Goal: Task Accomplishment & Management: Manage account settings

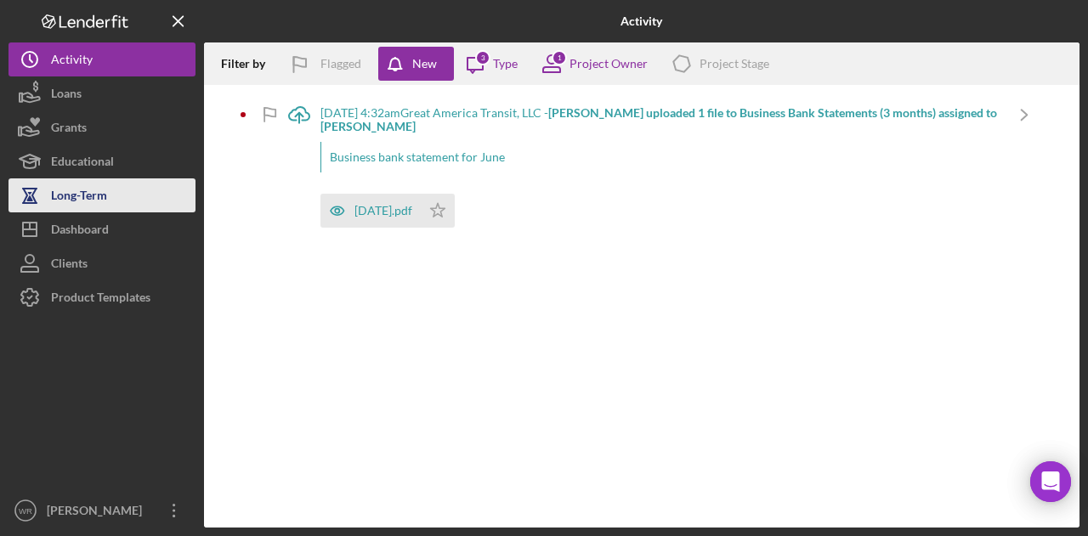
click at [116, 210] on button "Long-Term" at bounding box center [101, 195] width 187 height 34
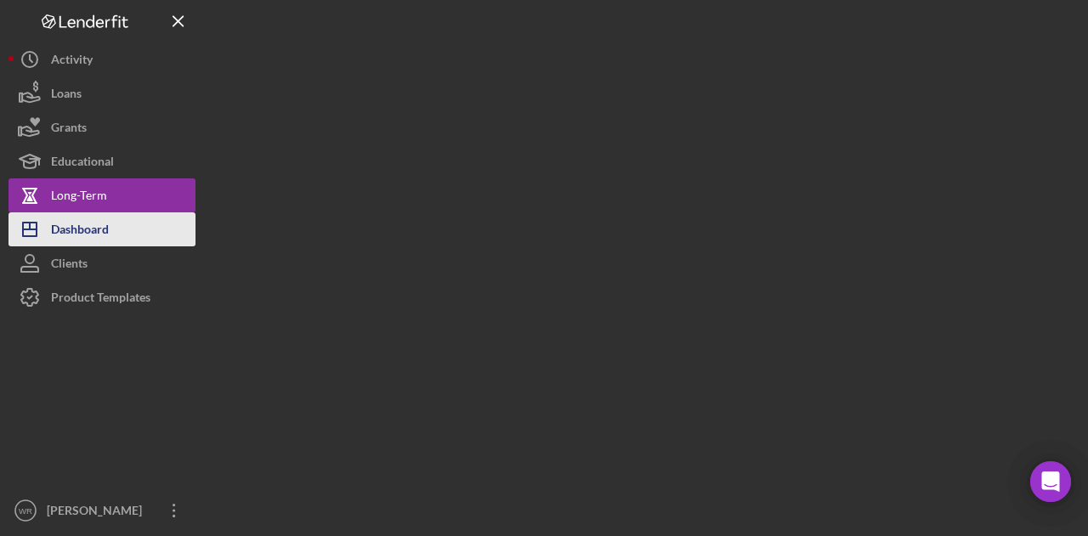
click at [113, 225] on button "Icon/Dashboard Dashboard" at bounding box center [101, 229] width 187 height 34
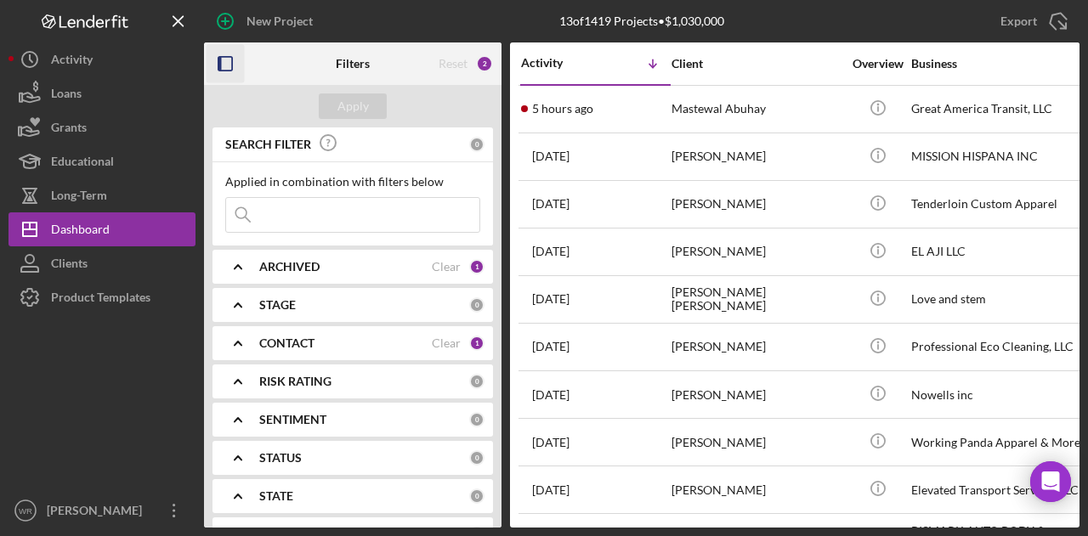
click at [218, 55] on icon "button" at bounding box center [226, 64] width 38 height 38
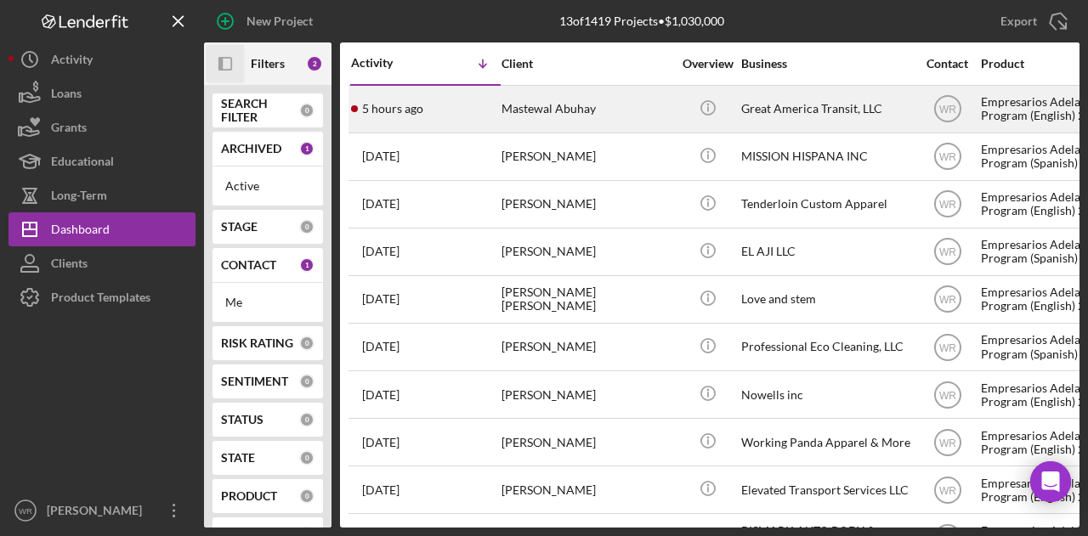
click at [590, 116] on div "Mastewal Abuhay" at bounding box center [586, 109] width 170 height 45
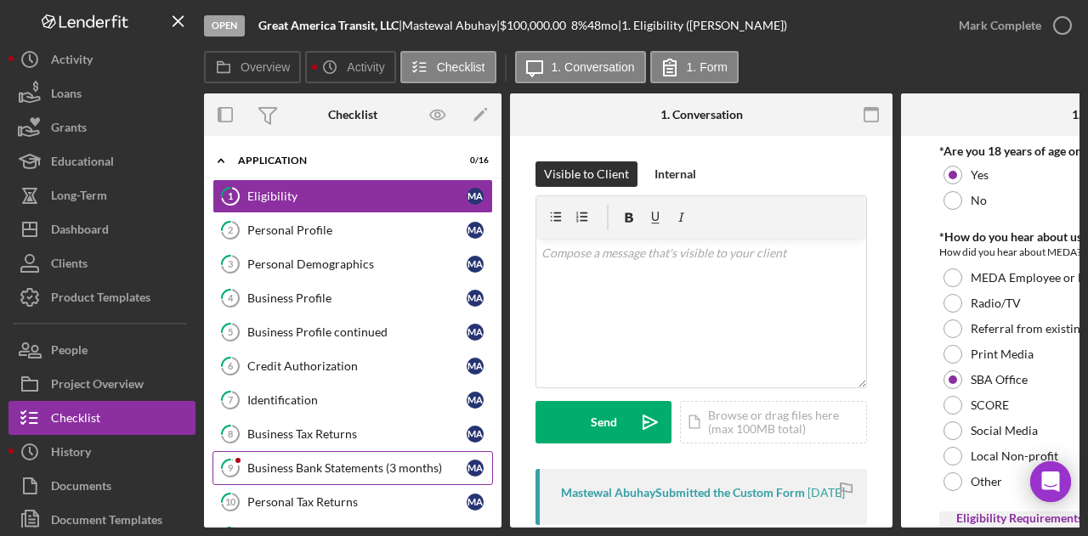
click at [343, 455] on link "9 Business Bank Statements (3 months) M A" at bounding box center [352, 468] width 280 height 34
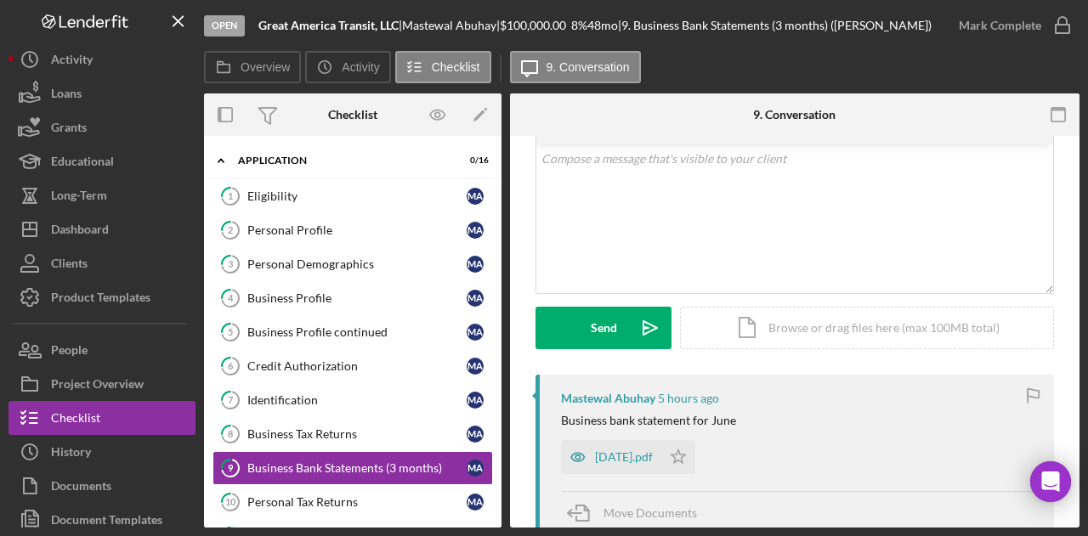
scroll to position [170, 0]
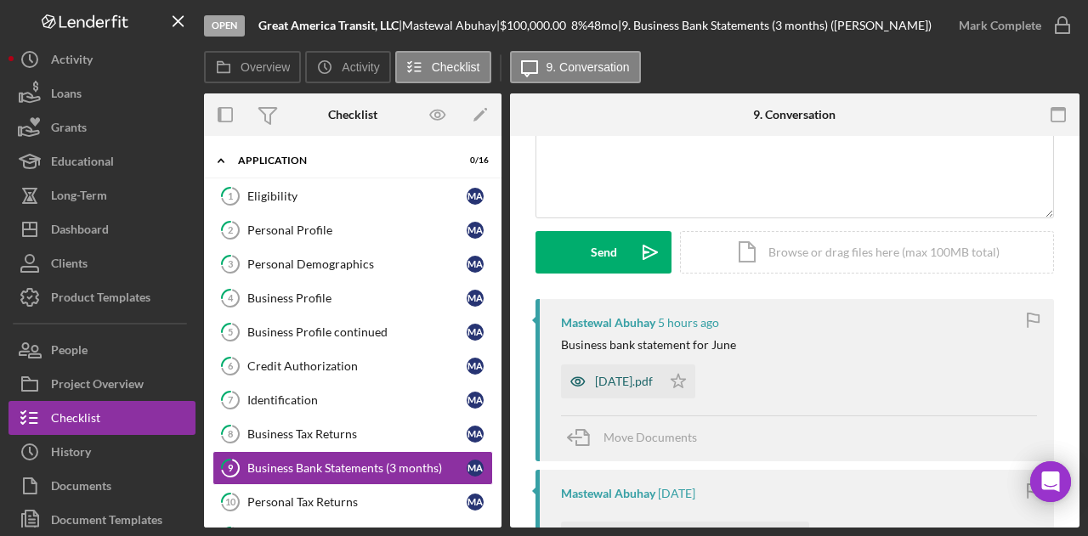
click at [604, 376] on div "June2025.pdf" at bounding box center [624, 382] width 58 height 14
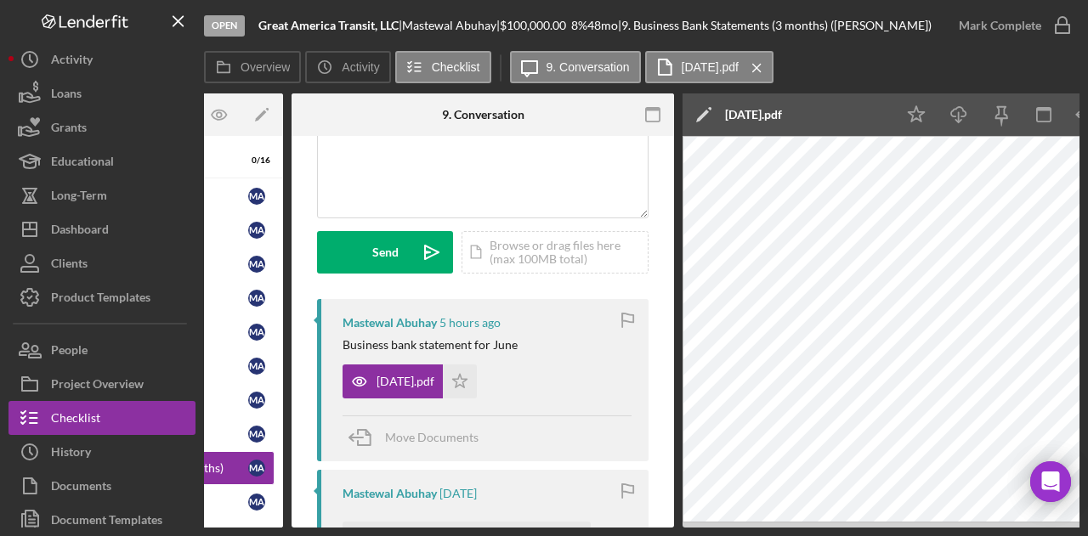
scroll to position [0, 251]
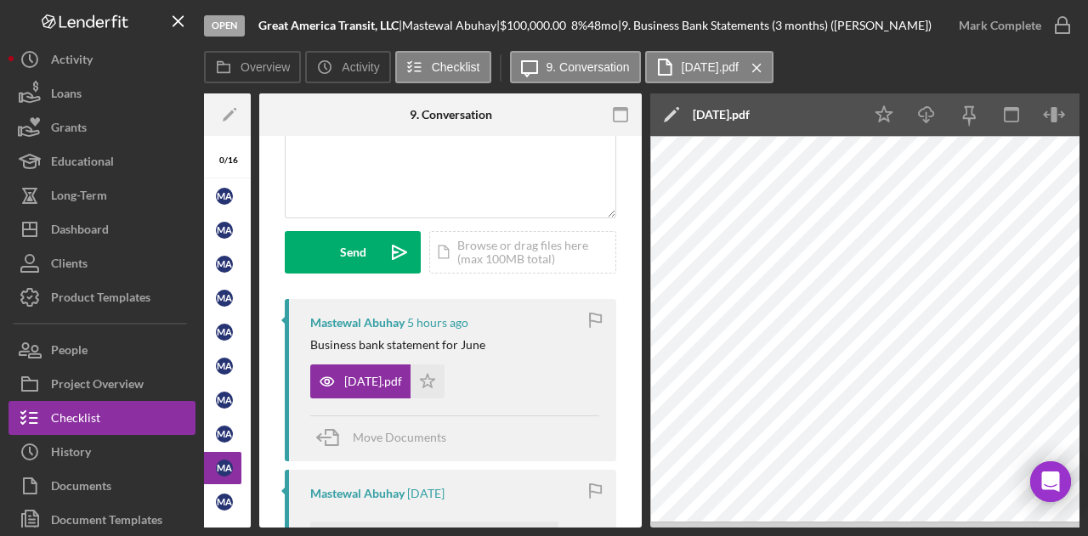
drag, startPoint x: 583, startPoint y: 523, endPoint x: 413, endPoint y: 526, distance: 170.0
click at [413, 526] on div "Overview Internal Workflow Stage Open Icon/Dropdown Arrow Archive (can unarchiv…" at bounding box center [641, 310] width 875 height 434
click at [356, 528] on div "Overview Internal Workflow Stage Open Icon/Dropdown Arrow Archive (can unarchiv…" at bounding box center [641, 310] width 875 height 434
click at [355, 528] on div "Overview Internal Workflow Stage Open Icon/Dropdown Arrow Archive (can unarchiv…" at bounding box center [641, 310] width 875 height 434
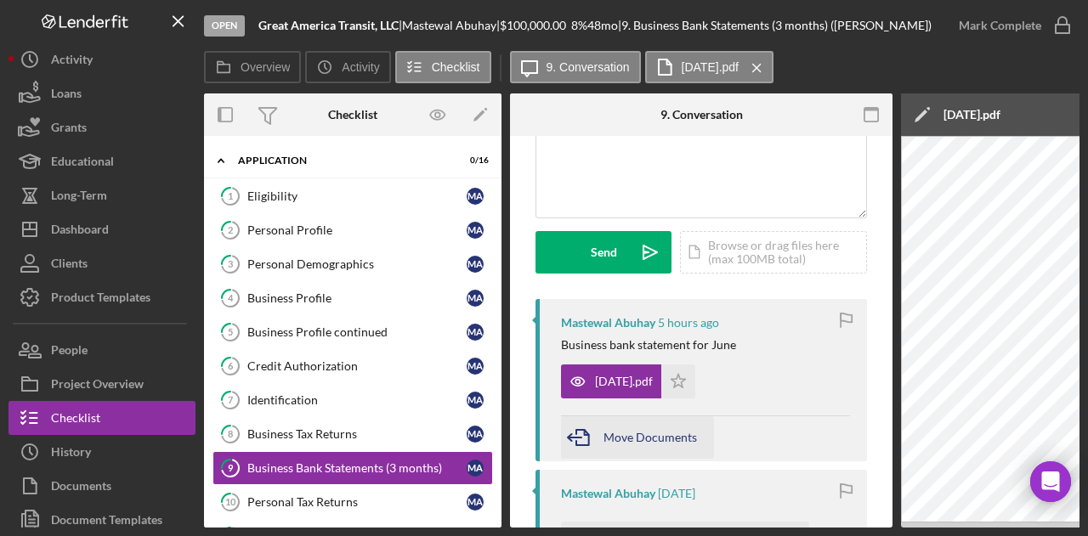
scroll to position [170, 0]
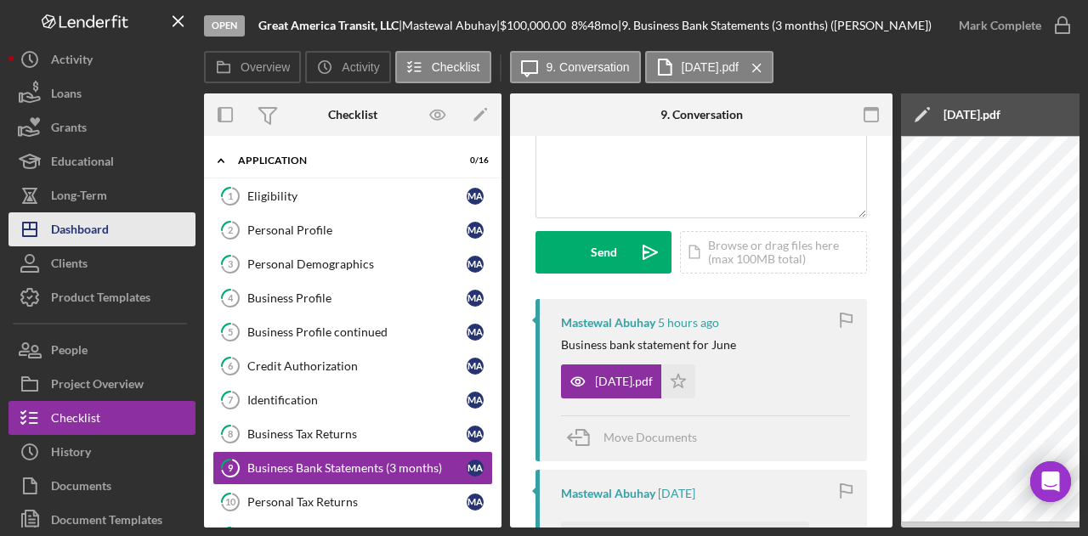
click at [116, 239] on button "Icon/Dashboard Dashboard" at bounding box center [101, 229] width 187 height 34
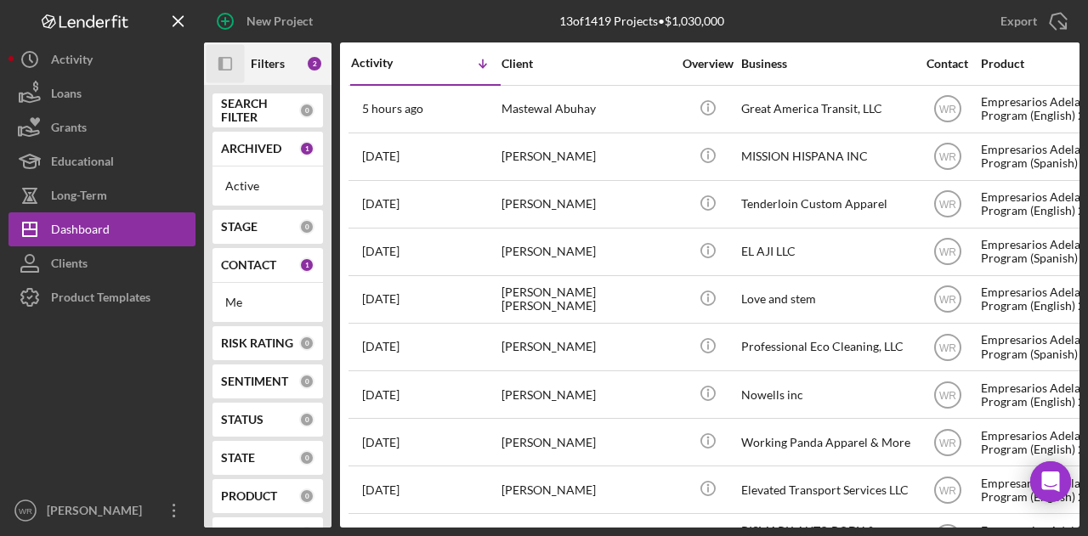
click at [223, 64] on icon "button" at bounding box center [220, 64] width 4 height 14
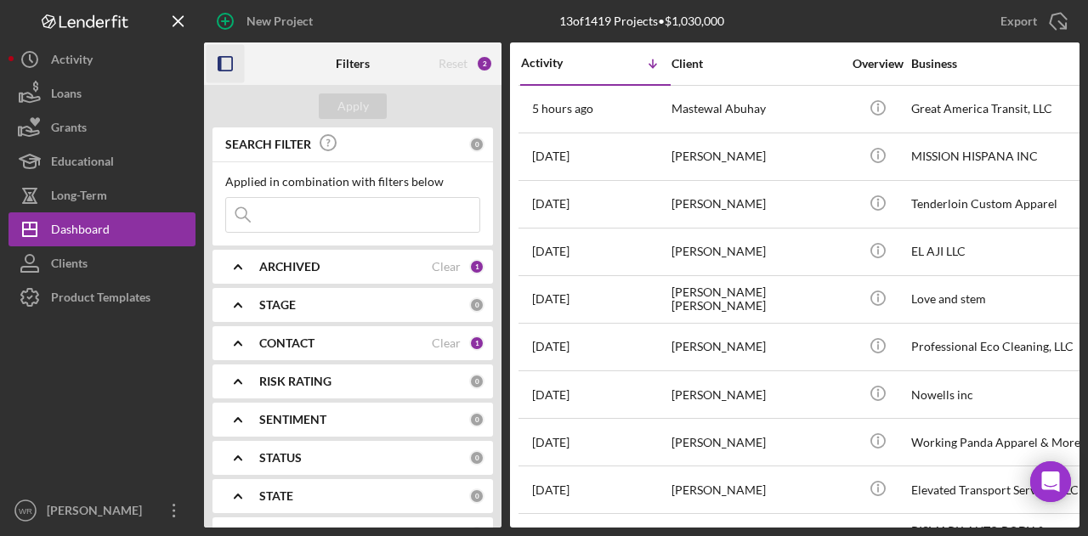
click at [294, 328] on div "CONTACT Clear 1" at bounding box center [371, 343] width 225 height 34
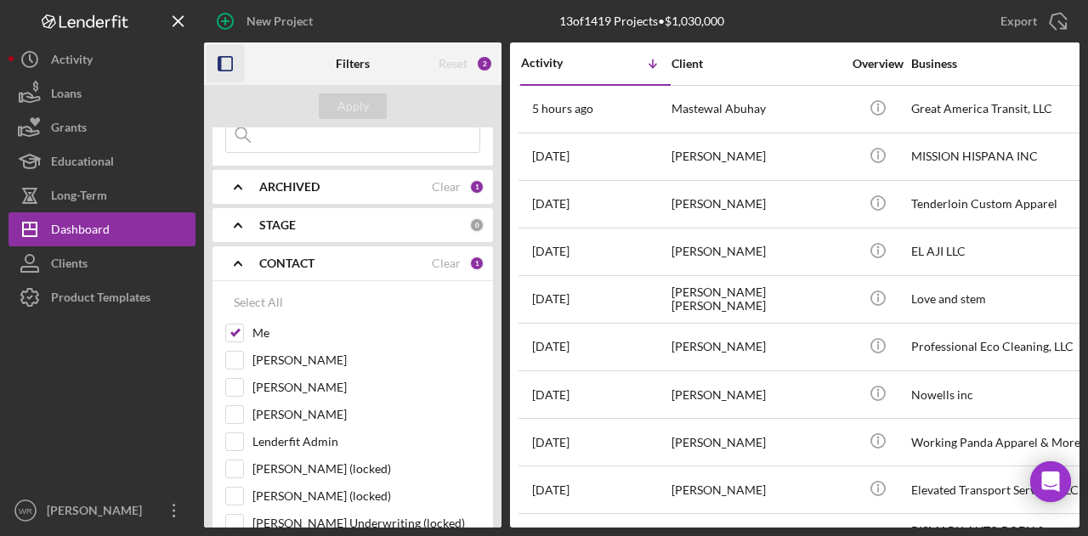
scroll to position [170, 0]
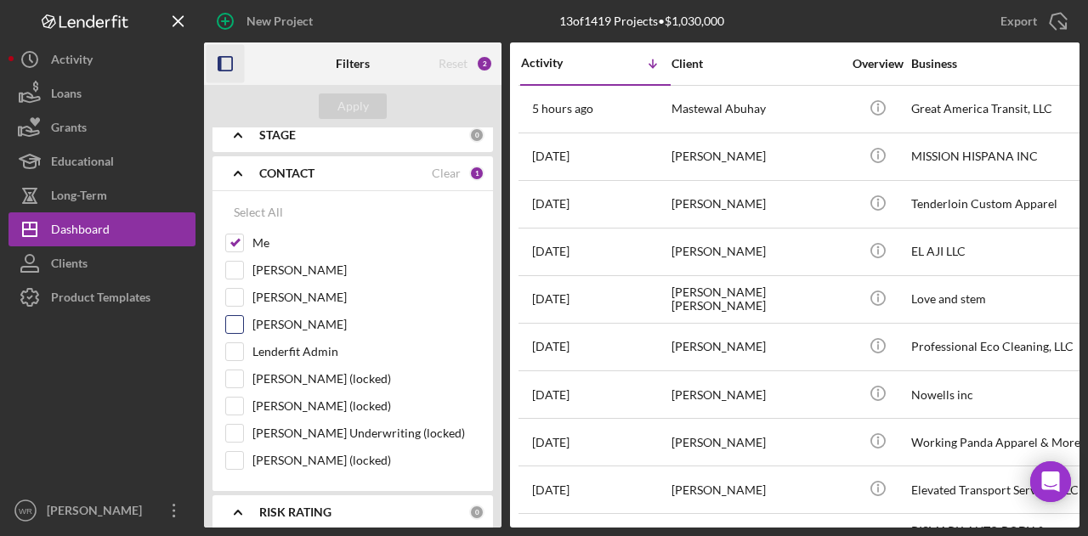
click at [292, 319] on label "Gloria Murillo" at bounding box center [366, 324] width 228 height 17
click at [243, 319] on input "Gloria Murillo" at bounding box center [234, 324] width 17 height 17
click at [346, 104] on div "Apply" at bounding box center [352, 105] width 31 height 25
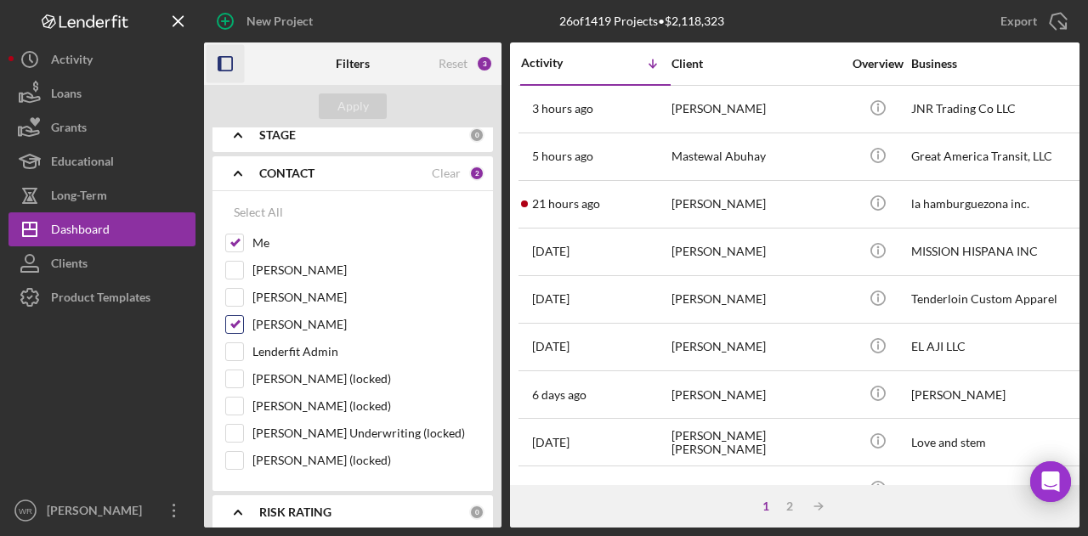
click at [309, 327] on label "Gloria Murillo" at bounding box center [366, 324] width 228 height 17
click at [243, 327] on input "Gloria Murillo" at bounding box center [234, 324] width 17 height 17
checkbox input "false"
click at [368, 119] on div "Apply" at bounding box center [352, 106] width 297 height 42
click at [370, 111] on button "Apply" at bounding box center [353, 105] width 68 height 25
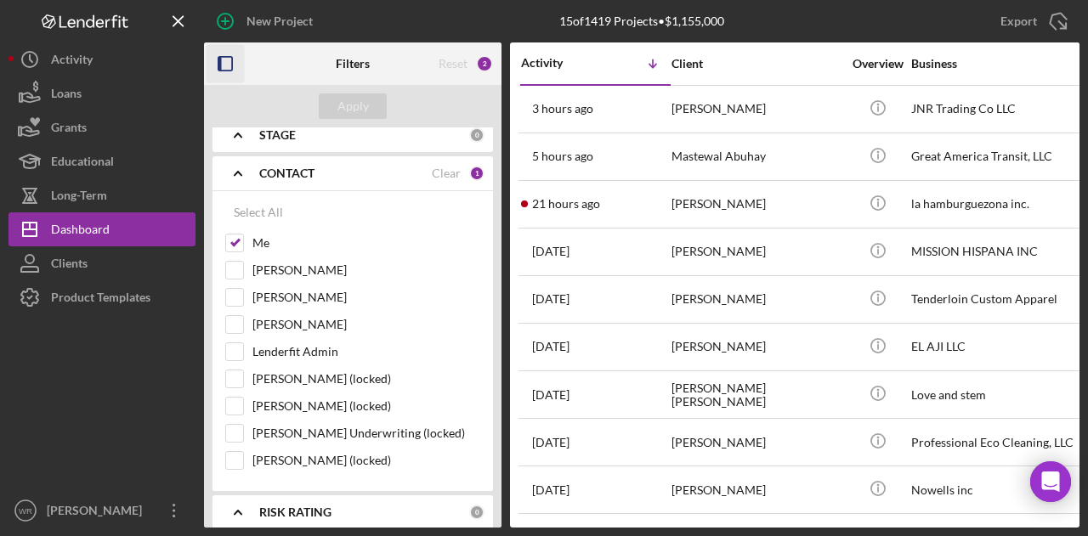
click at [223, 64] on icon "button" at bounding box center [226, 64] width 38 height 38
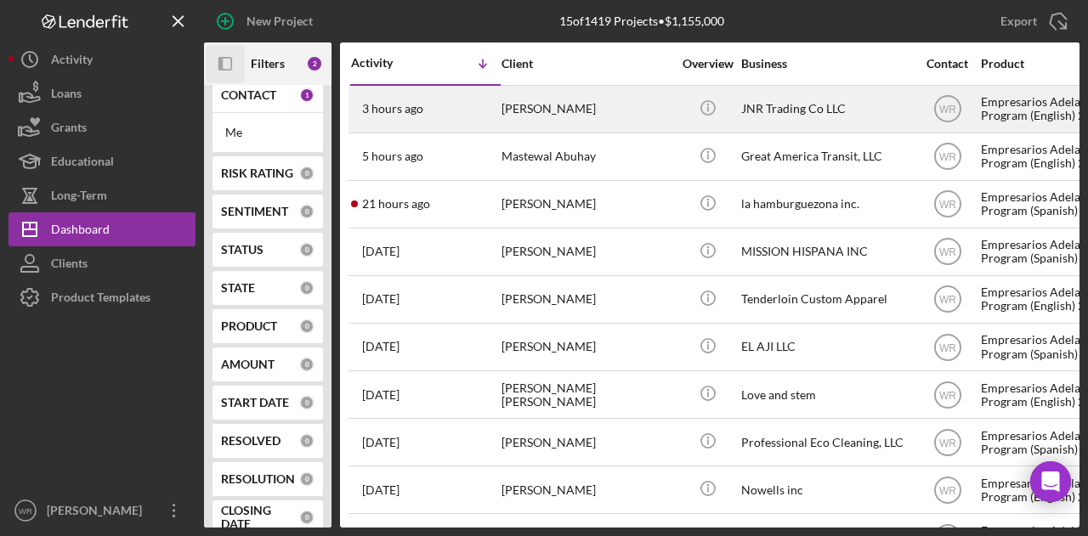
click at [555, 123] on div "[PERSON_NAME]" at bounding box center [586, 109] width 170 height 45
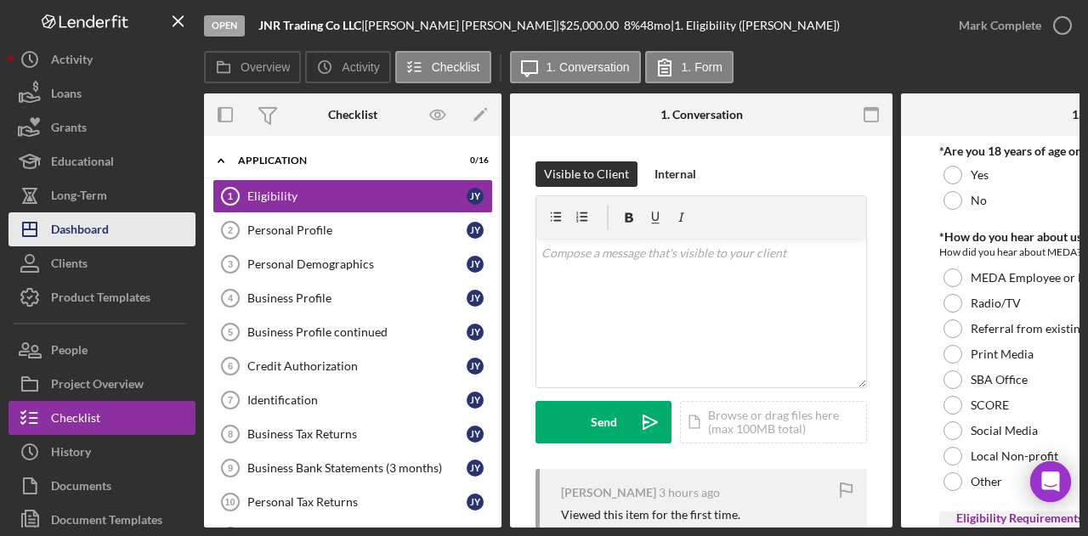
click at [167, 215] on button "Icon/Dashboard Dashboard" at bounding box center [101, 229] width 187 height 34
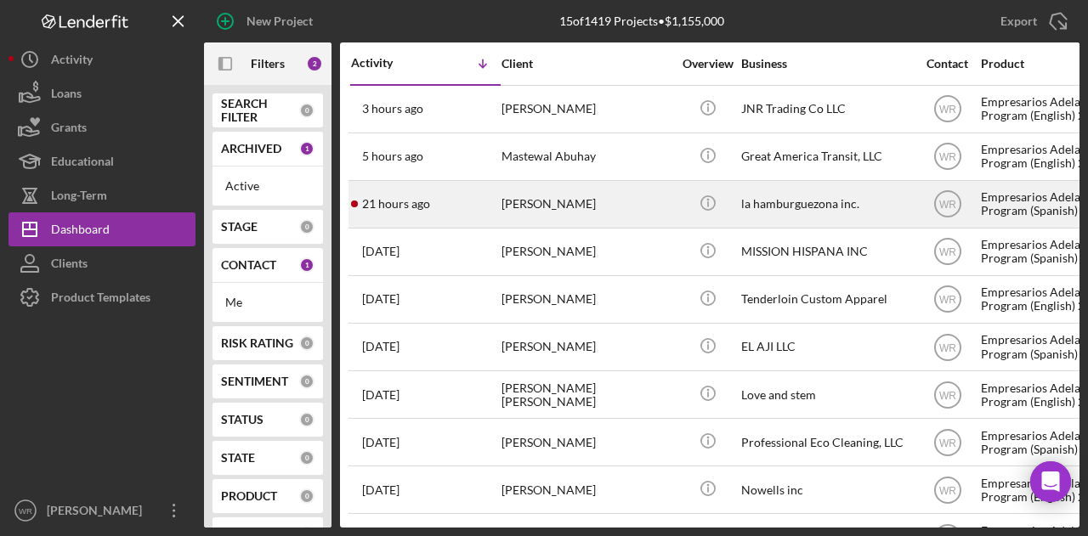
click at [567, 210] on div "[PERSON_NAME]" at bounding box center [586, 204] width 170 height 45
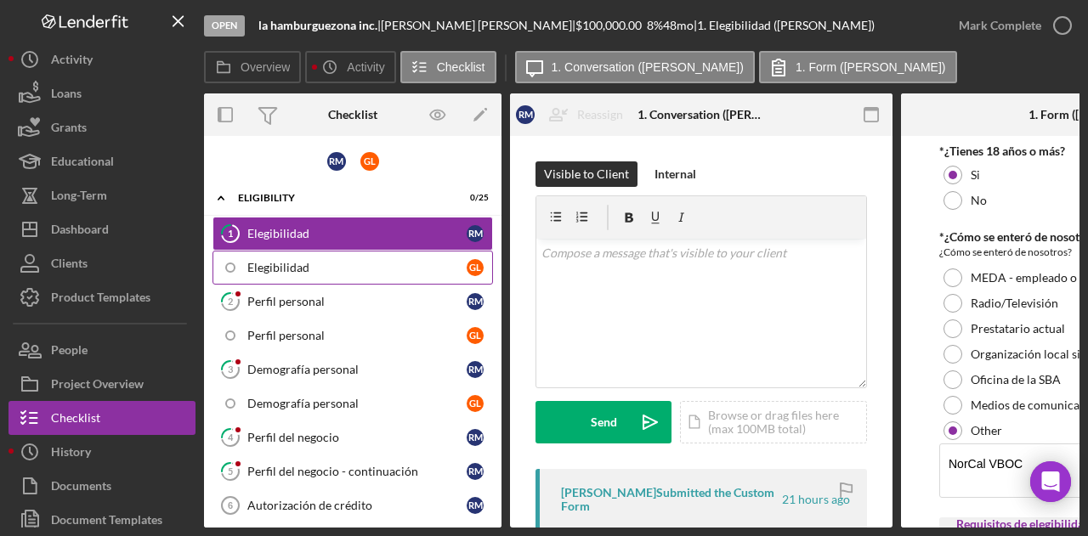
scroll to position [85, 0]
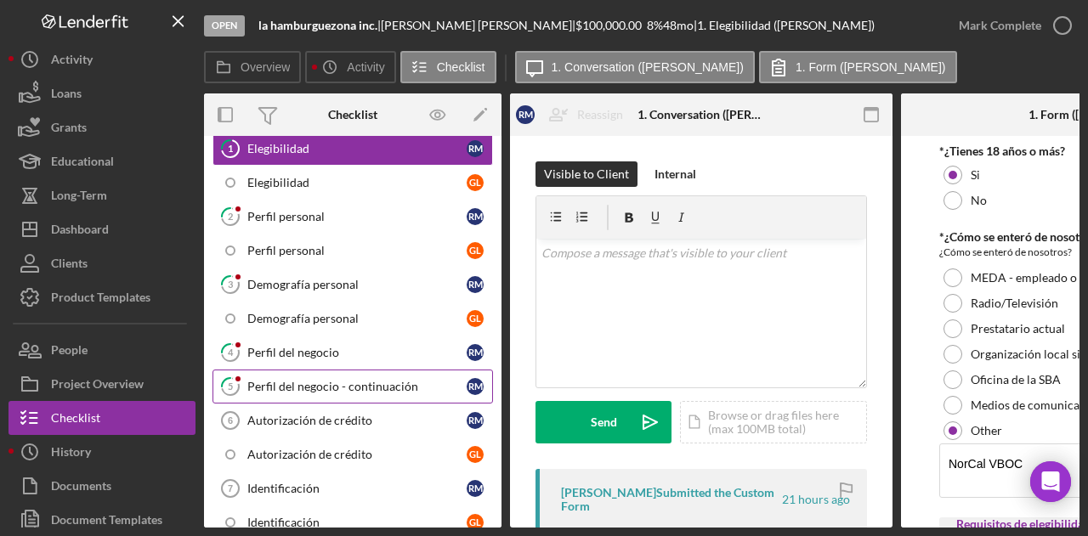
click at [348, 387] on div "Perfil del negocio - continuación" at bounding box center [356, 387] width 219 height 14
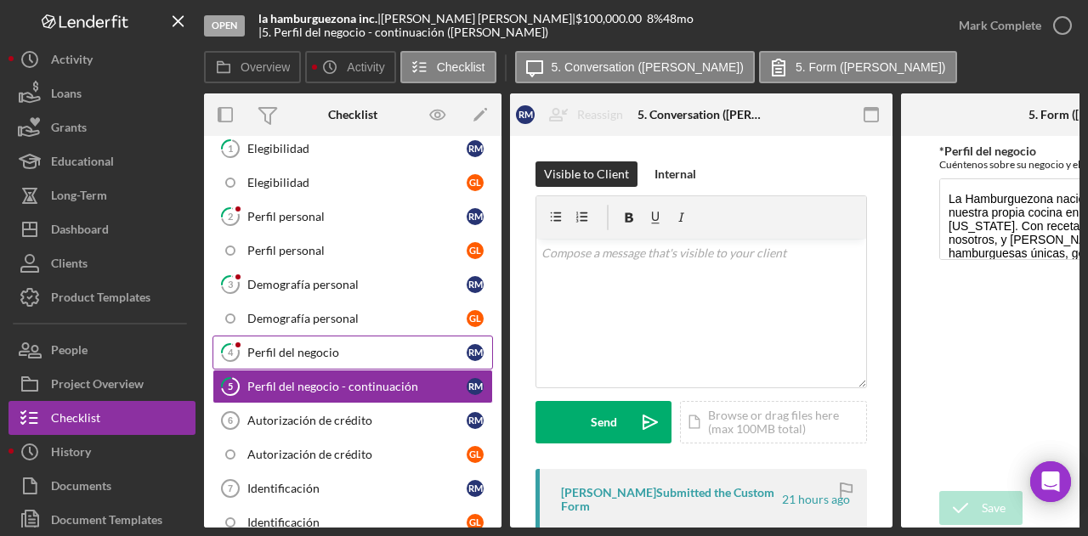
click at [289, 347] on div "Perfil del negocio" at bounding box center [356, 353] width 219 height 14
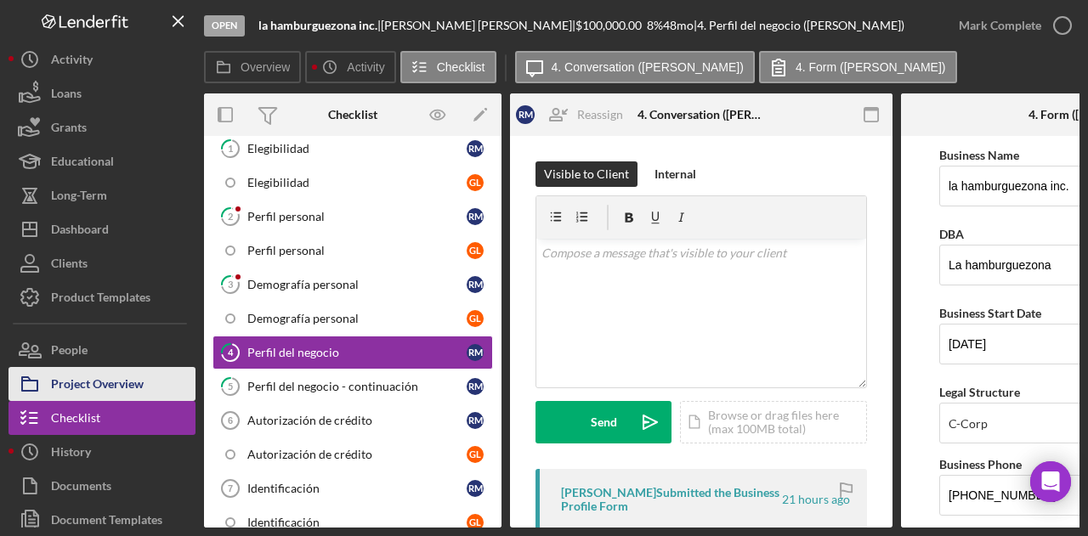
click at [112, 367] on div "Project Overview" at bounding box center [97, 386] width 93 height 38
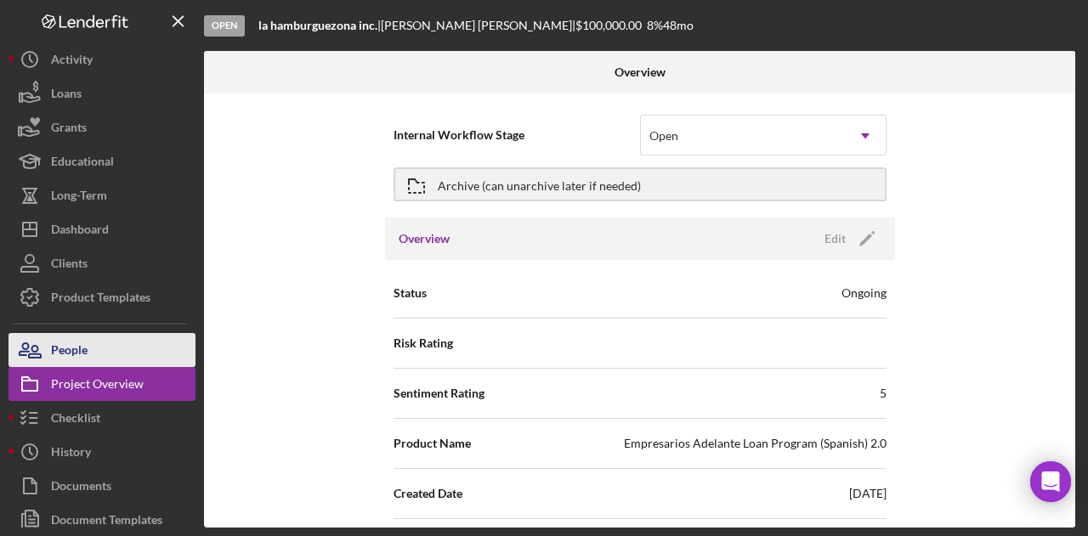
click at [116, 342] on button "People" at bounding box center [101, 350] width 187 height 34
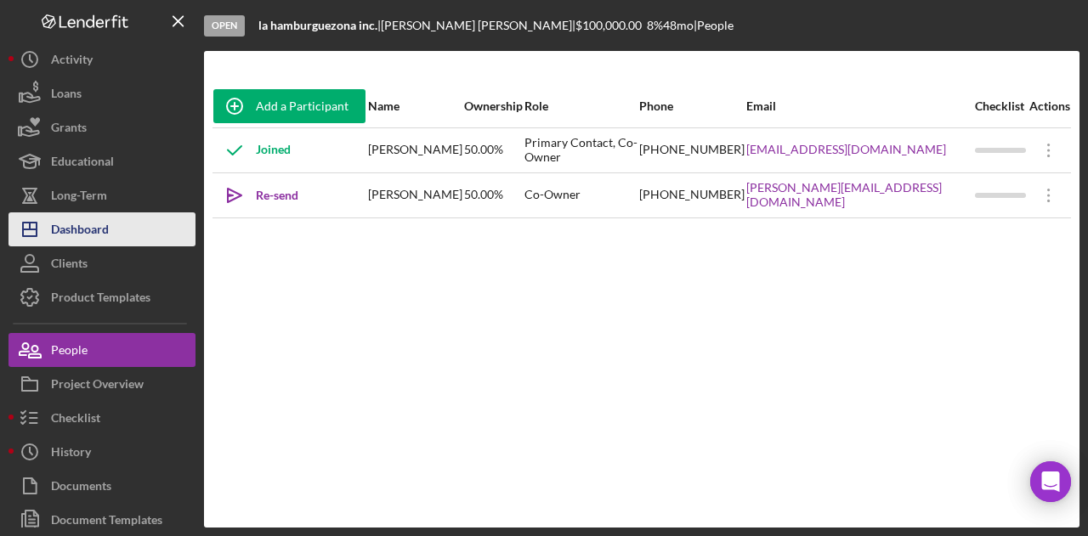
click at [117, 226] on button "Icon/Dashboard Dashboard" at bounding box center [101, 229] width 187 height 34
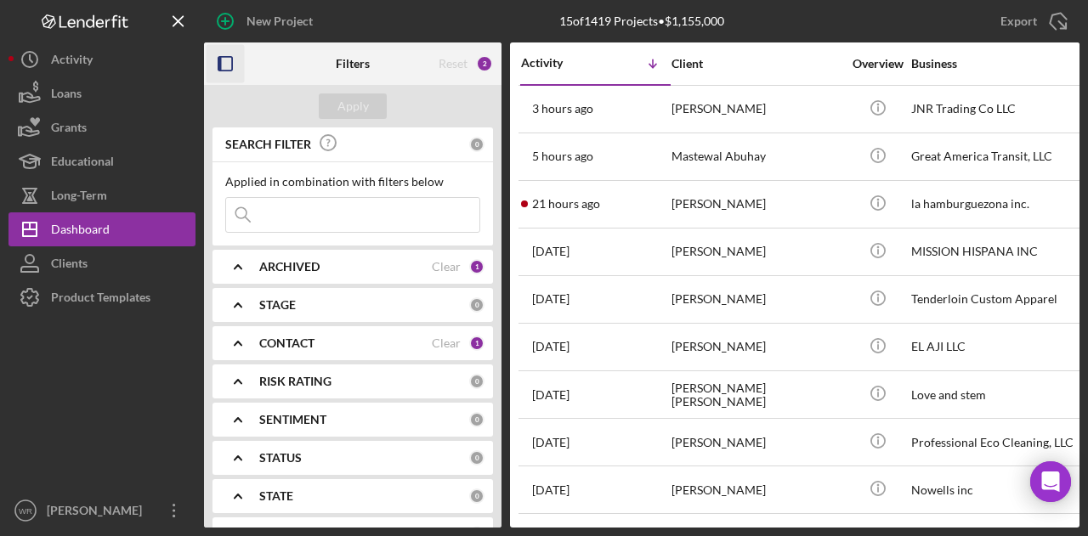
click at [223, 57] on rect "button" at bounding box center [225, 64] width 14 height 14
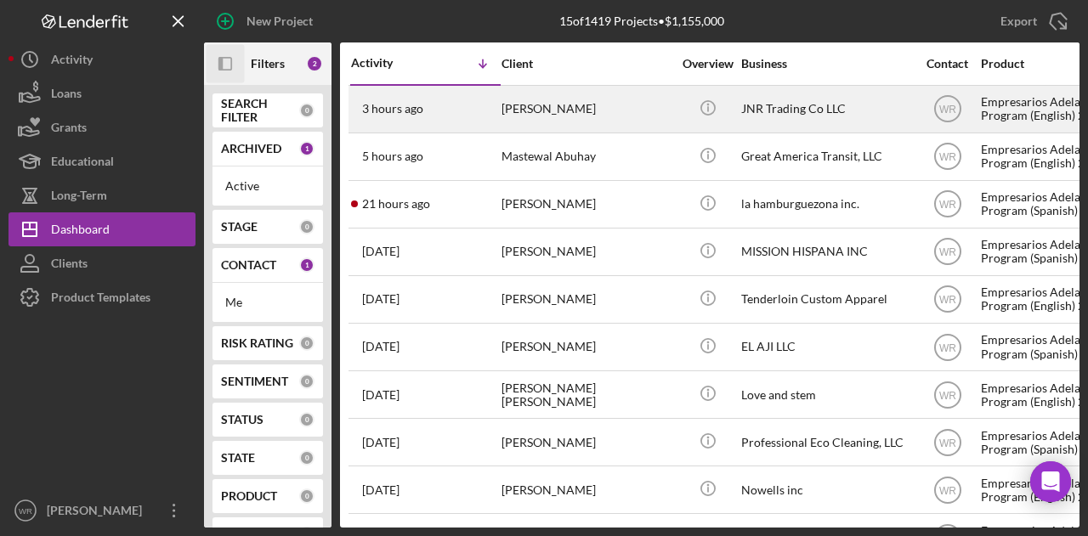
click at [567, 111] on div "[PERSON_NAME]" at bounding box center [586, 109] width 170 height 45
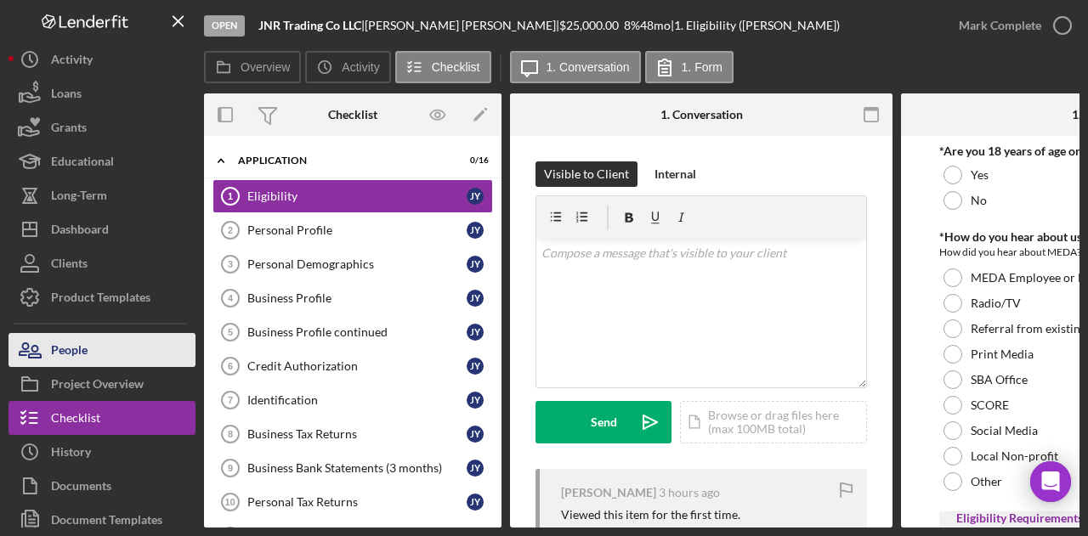
click at [78, 360] on div "People" at bounding box center [69, 352] width 37 height 38
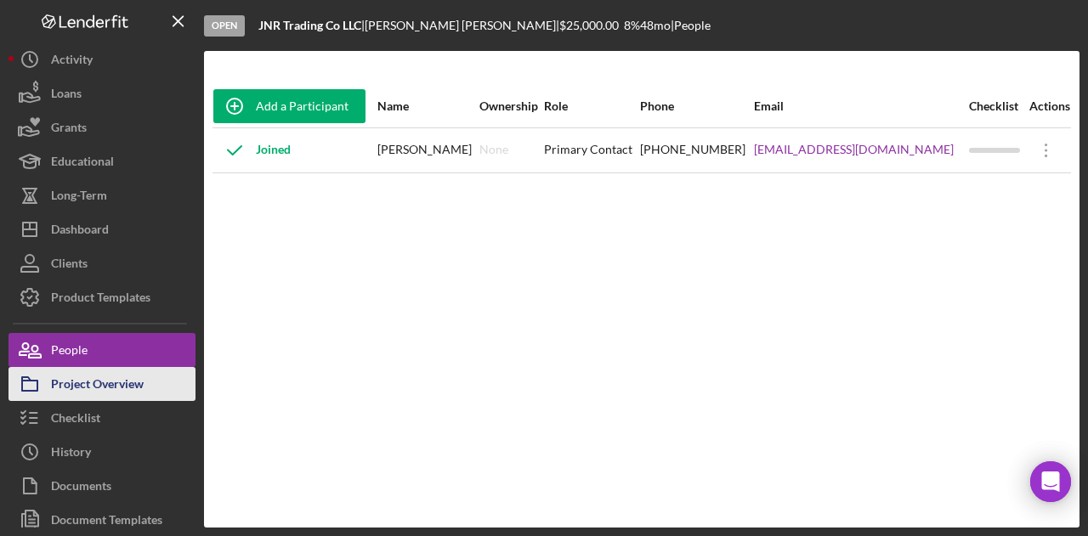
click at [88, 385] on div "Project Overview" at bounding box center [97, 386] width 93 height 38
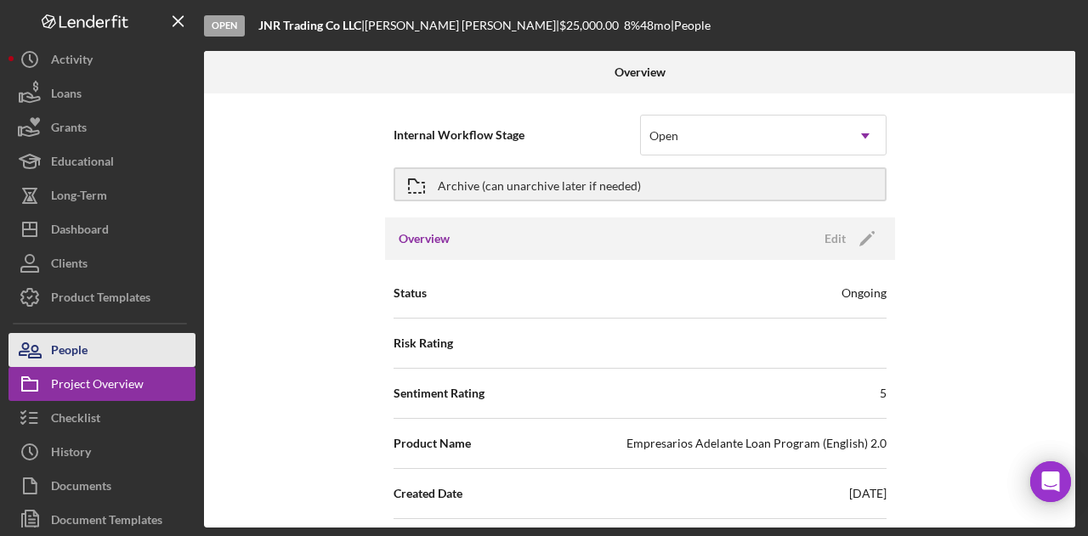
click at [89, 364] on button "People" at bounding box center [101, 350] width 187 height 34
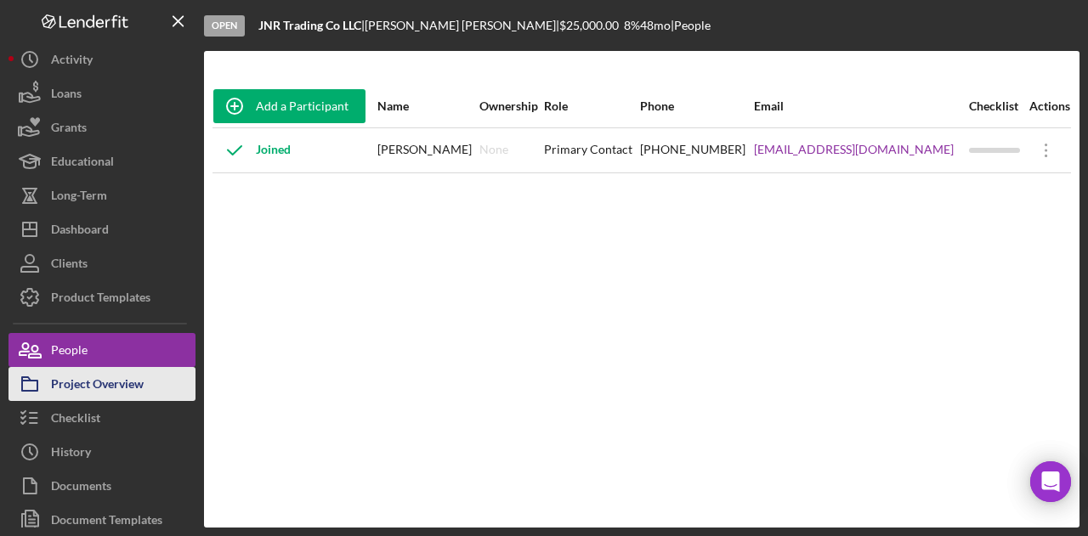
click at [106, 384] on div "Project Overview" at bounding box center [97, 386] width 93 height 38
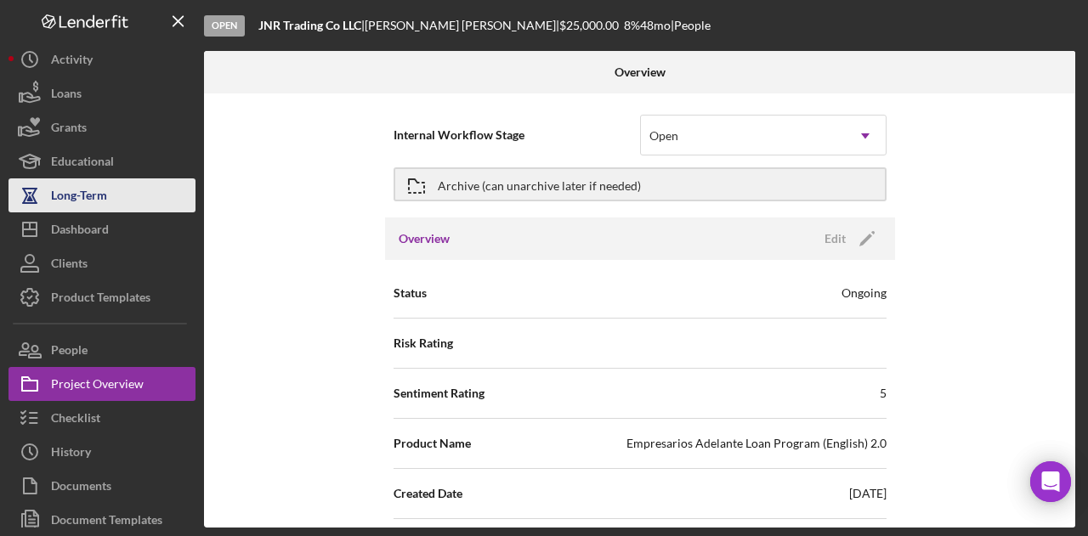
click at [146, 211] on button "Long-Term" at bounding box center [101, 195] width 187 height 34
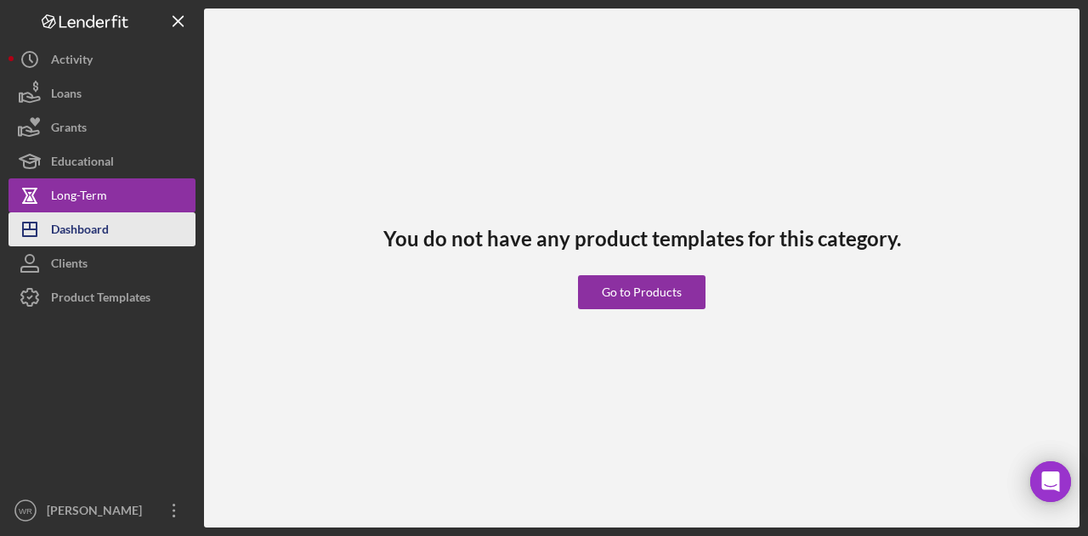
click at [138, 220] on button "Icon/Dashboard Dashboard" at bounding box center [101, 229] width 187 height 34
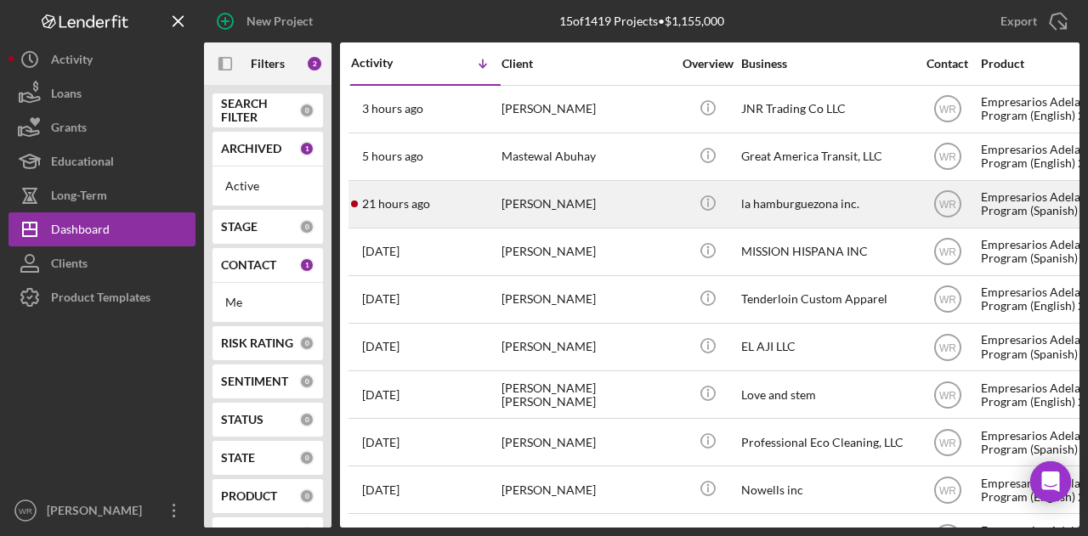
click at [563, 202] on div "[PERSON_NAME]" at bounding box center [586, 204] width 170 height 45
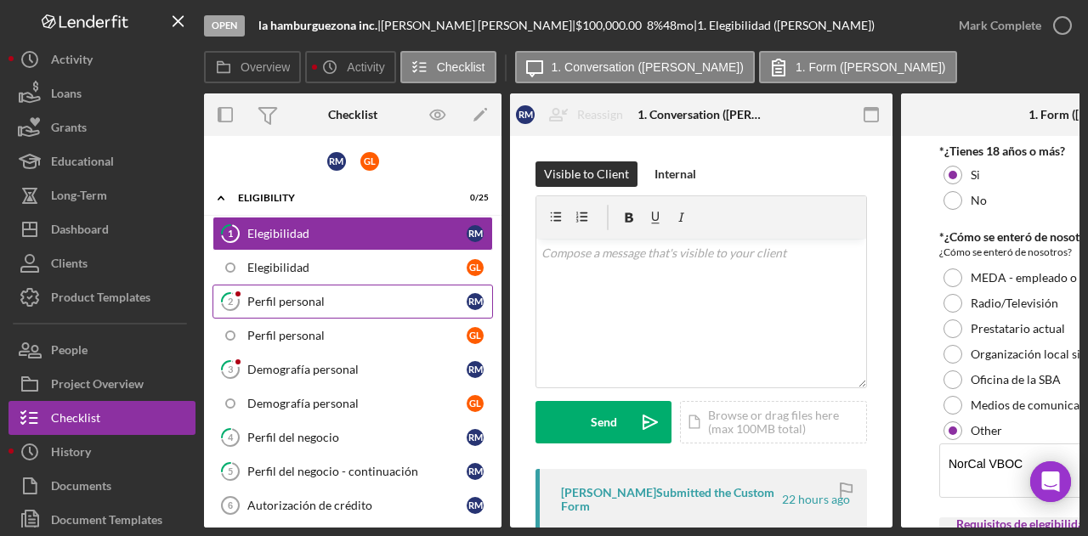
click at [340, 303] on div "Perfil personal" at bounding box center [356, 302] width 219 height 14
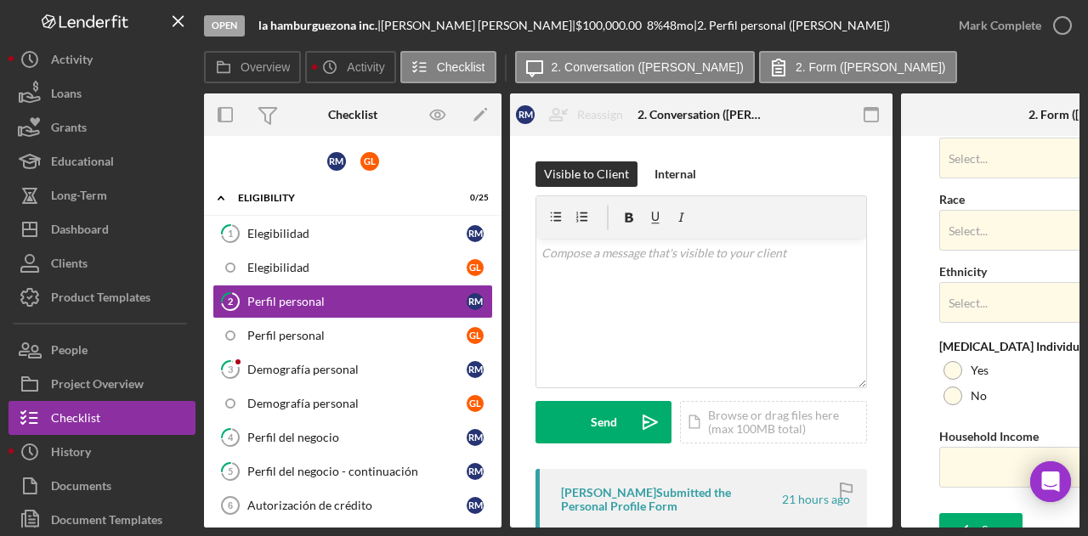
scroll to position [743, 0]
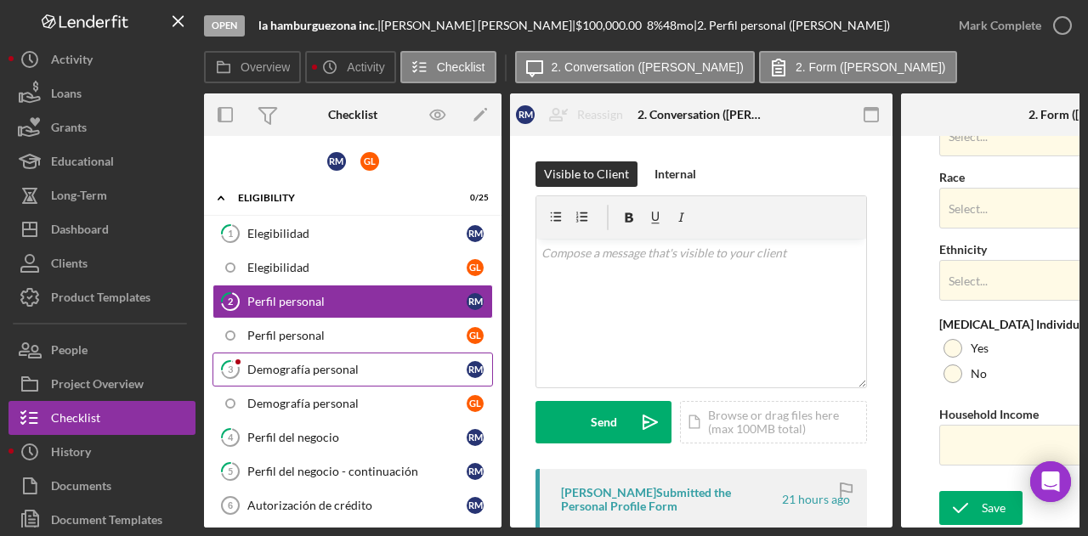
click at [323, 359] on link "3 Demografía personal R M" at bounding box center [352, 370] width 280 height 34
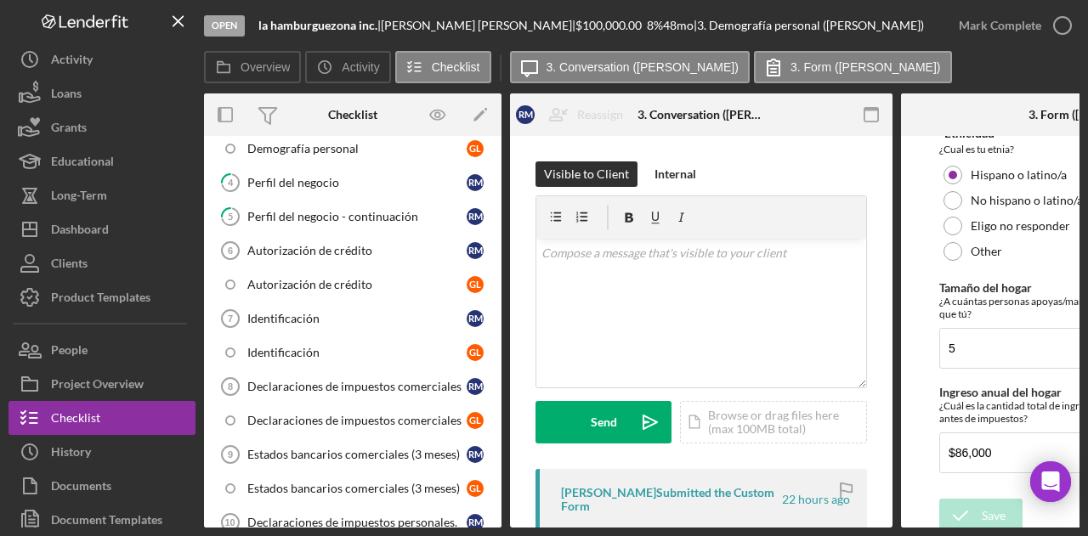
scroll to position [170, 0]
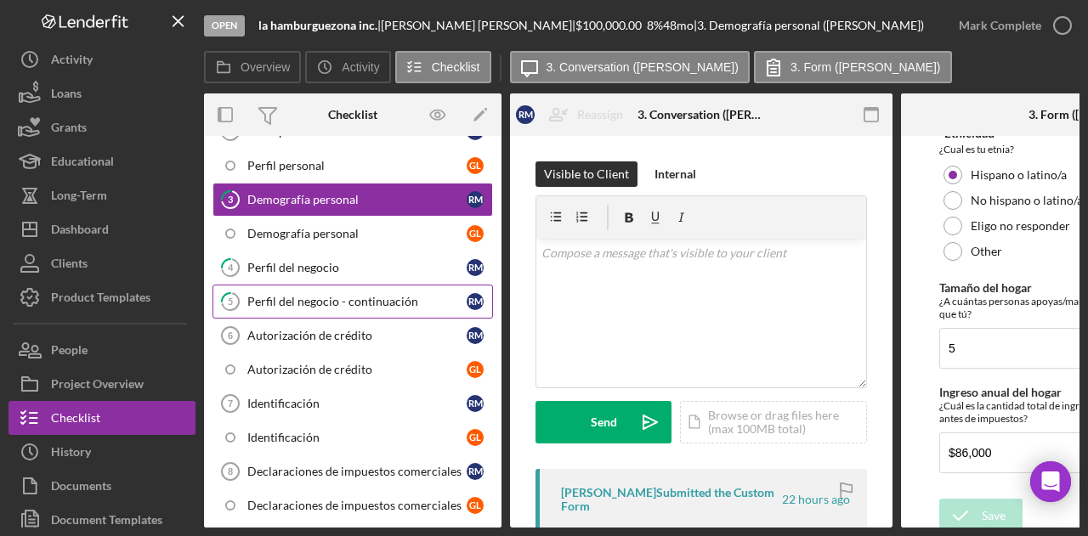
click at [327, 297] on div "Perfil del negocio - continuación" at bounding box center [356, 302] width 219 height 14
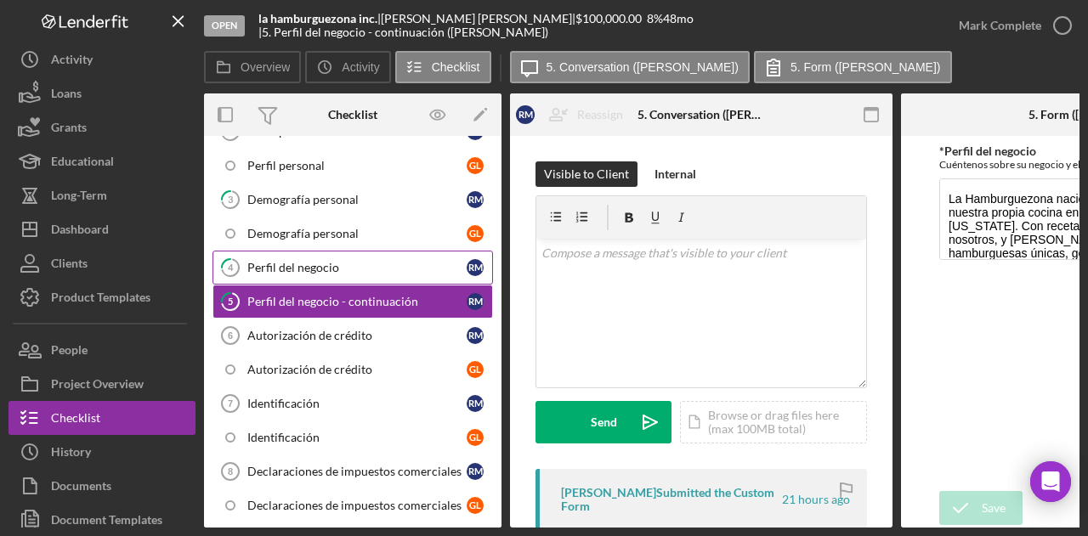
click at [348, 268] on div "Perfil del negocio" at bounding box center [356, 268] width 219 height 14
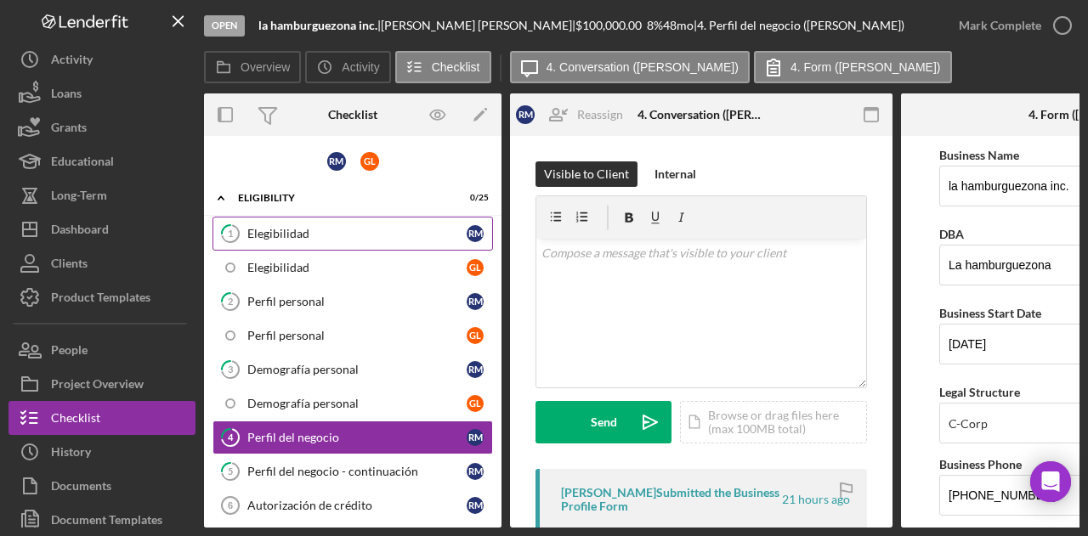
click at [388, 242] on link "1 Elegibilidad R M" at bounding box center [352, 234] width 280 height 34
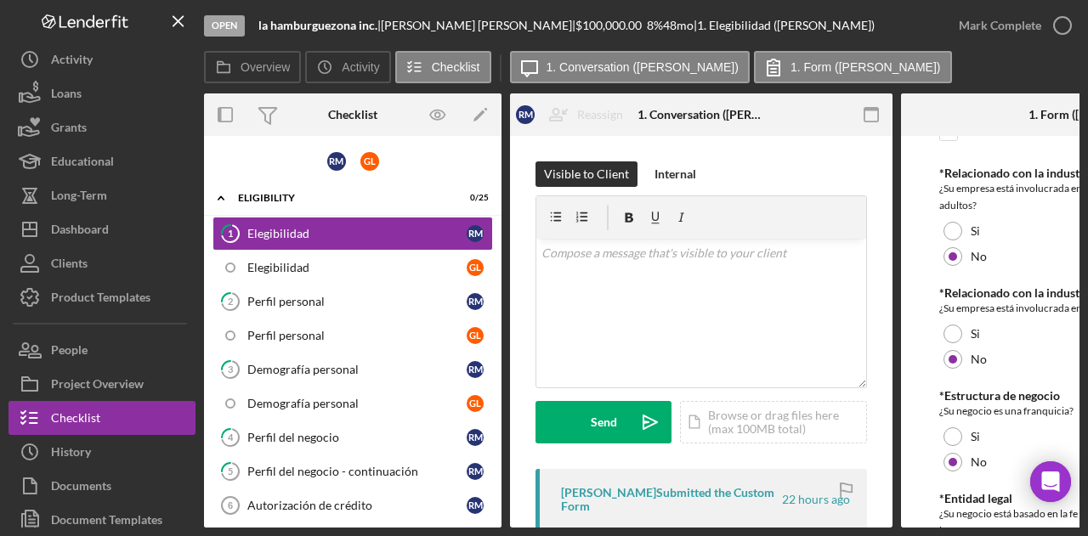
scroll to position [897, 0]
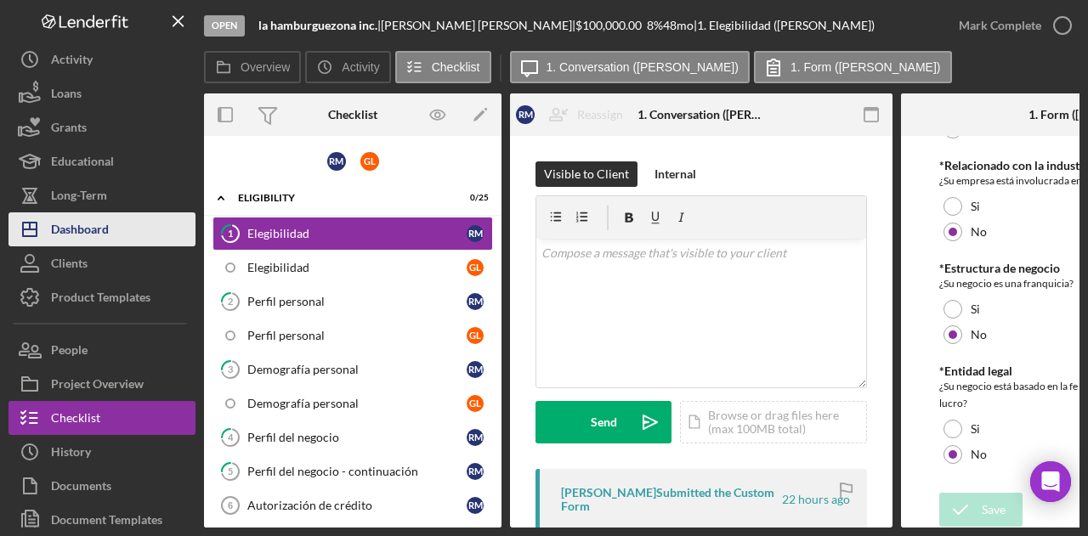
click at [131, 243] on button "Icon/Dashboard Dashboard" at bounding box center [101, 229] width 187 height 34
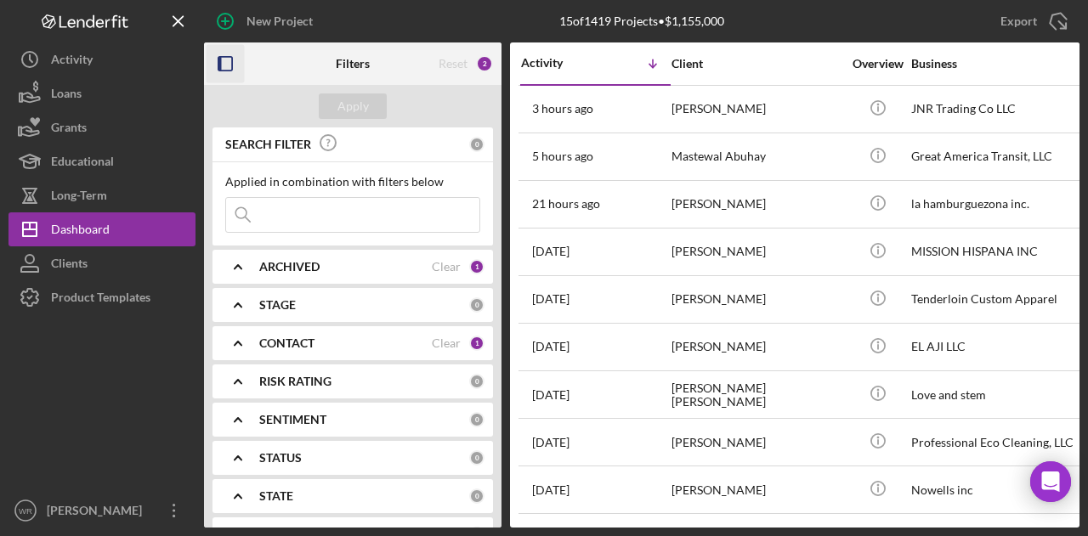
click at [226, 75] on icon "button" at bounding box center [226, 64] width 38 height 38
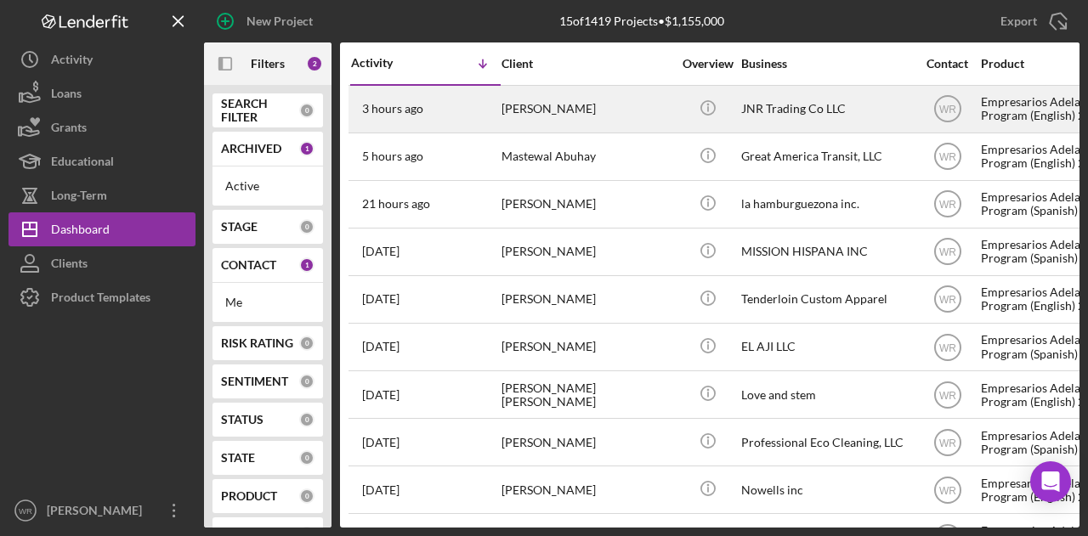
click at [550, 110] on div "[PERSON_NAME]" at bounding box center [586, 109] width 170 height 45
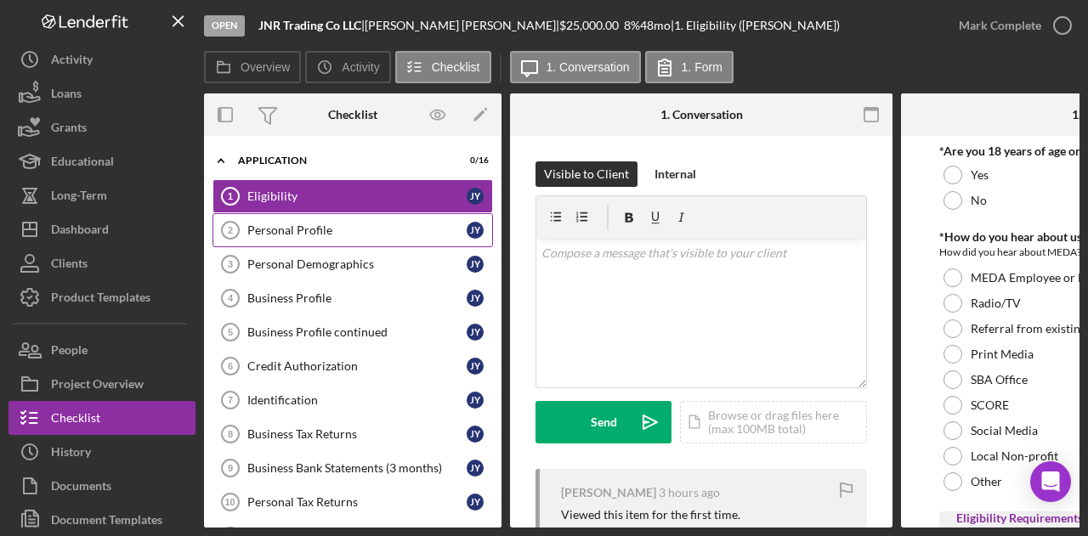
click at [314, 224] on div "Personal Profile" at bounding box center [356, 231] width 219 height 14
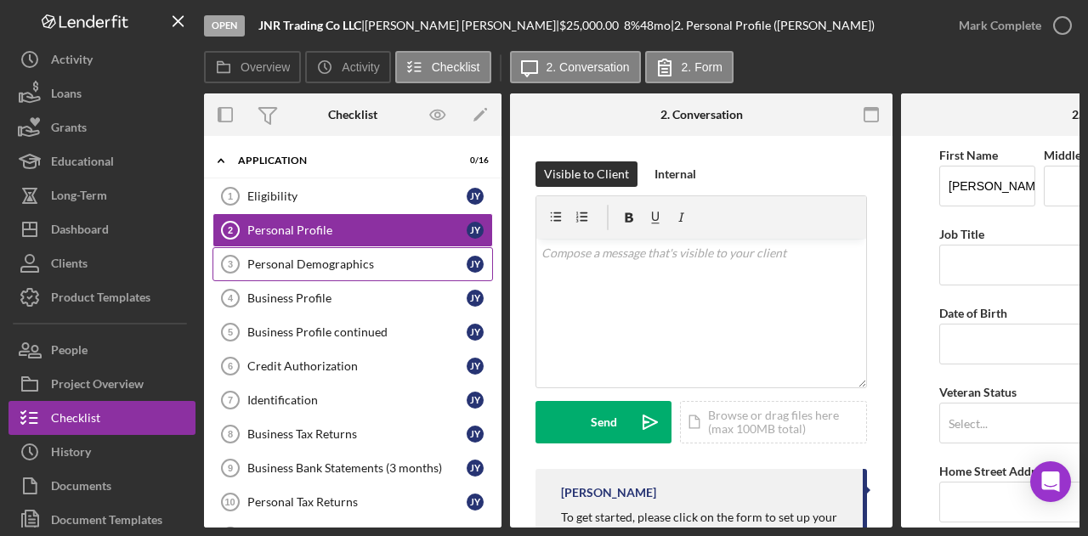
click at [325, 271] on link "Personal Demographics 3 Personal Demographics J Y" at bounding box center [352, 264] width 280 height 34
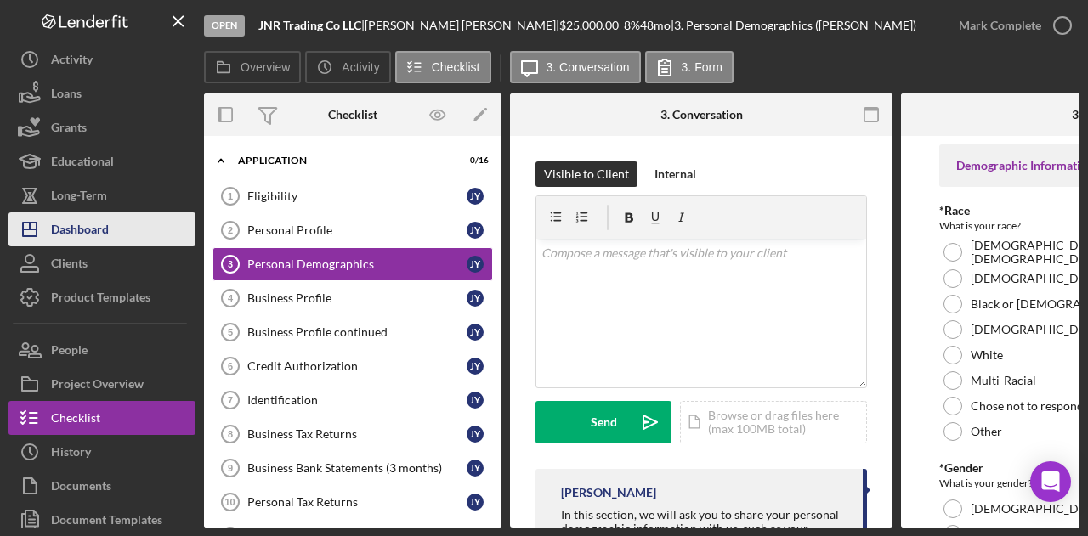
click at [104, 224] on div "Dashboard" at bounding box center [80, 231] width 58 height 38
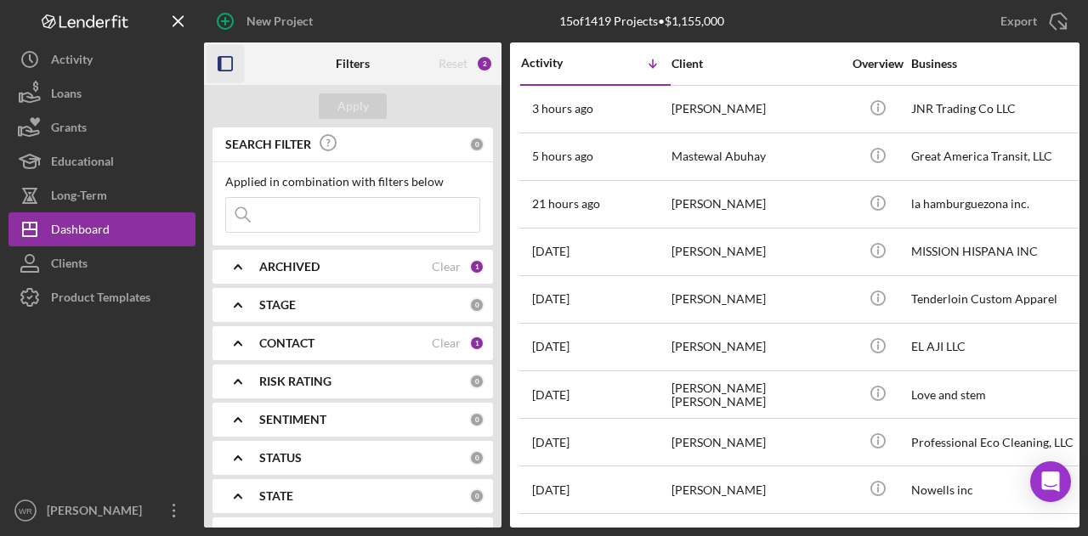
click at [227, 48] on icon "button" at bounding box center [226, 64] width 38 height 38
